Goal: Task Accomplishment & Management: Use online tool/utility

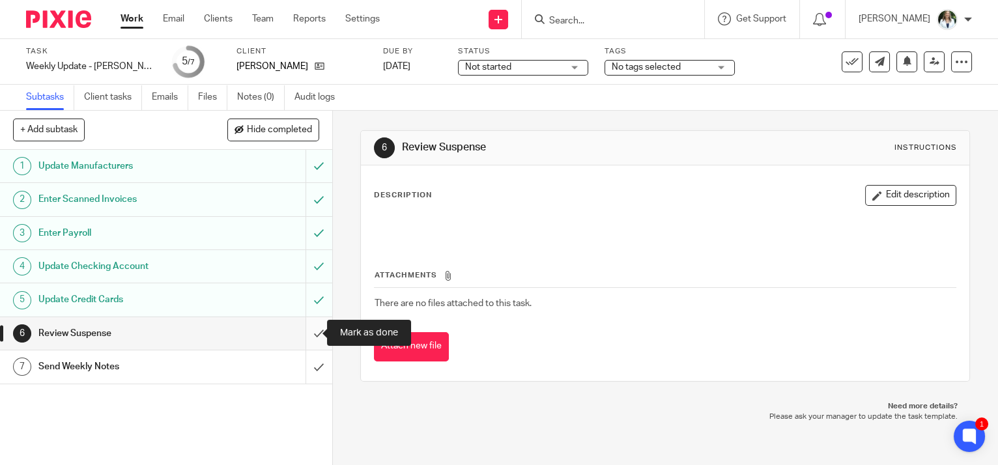
click at [313, 326] on input "submit" at bounding box center [166, 333] width 332 height 33
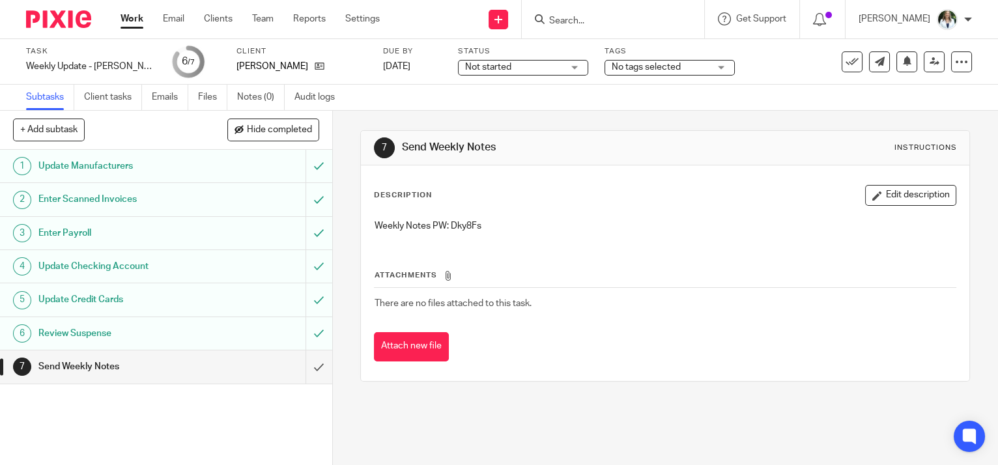
drag, startPoint x: 0, startPoint y: 0, endPoint x: 468, endPoint y: 222, distance: 517.6
click at [468, 222] on p "Weekly Notes PW: Dky8Fs" at bounding box center [665, 226] width 581 height 13
copy p "Dky8Fs"
click at [304, 367] on input "submit" at bounding box center [166, 366] width 332 height 33
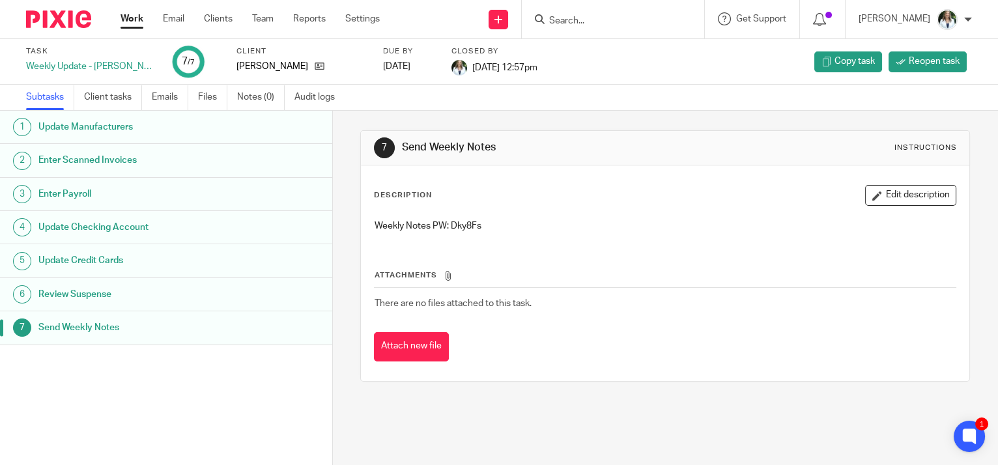
click at [121, 14] on link "Work" at bounding box center [132, 18] width 23 height 13
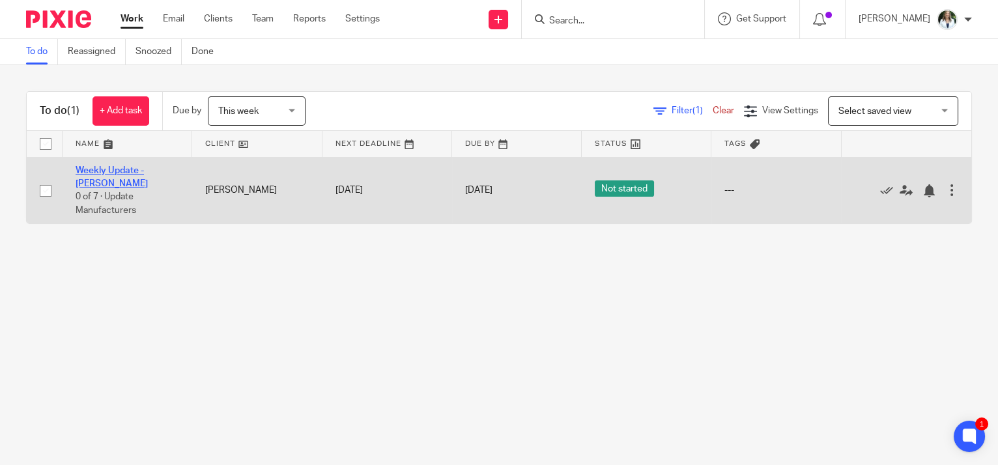
click at [148, 171] on link "Weekly Update - [PERSON_NAME]" at bounding box center [112, 177] width 72 height 22
